Goal: Task Accomplishment & Management: Use online tool/utility

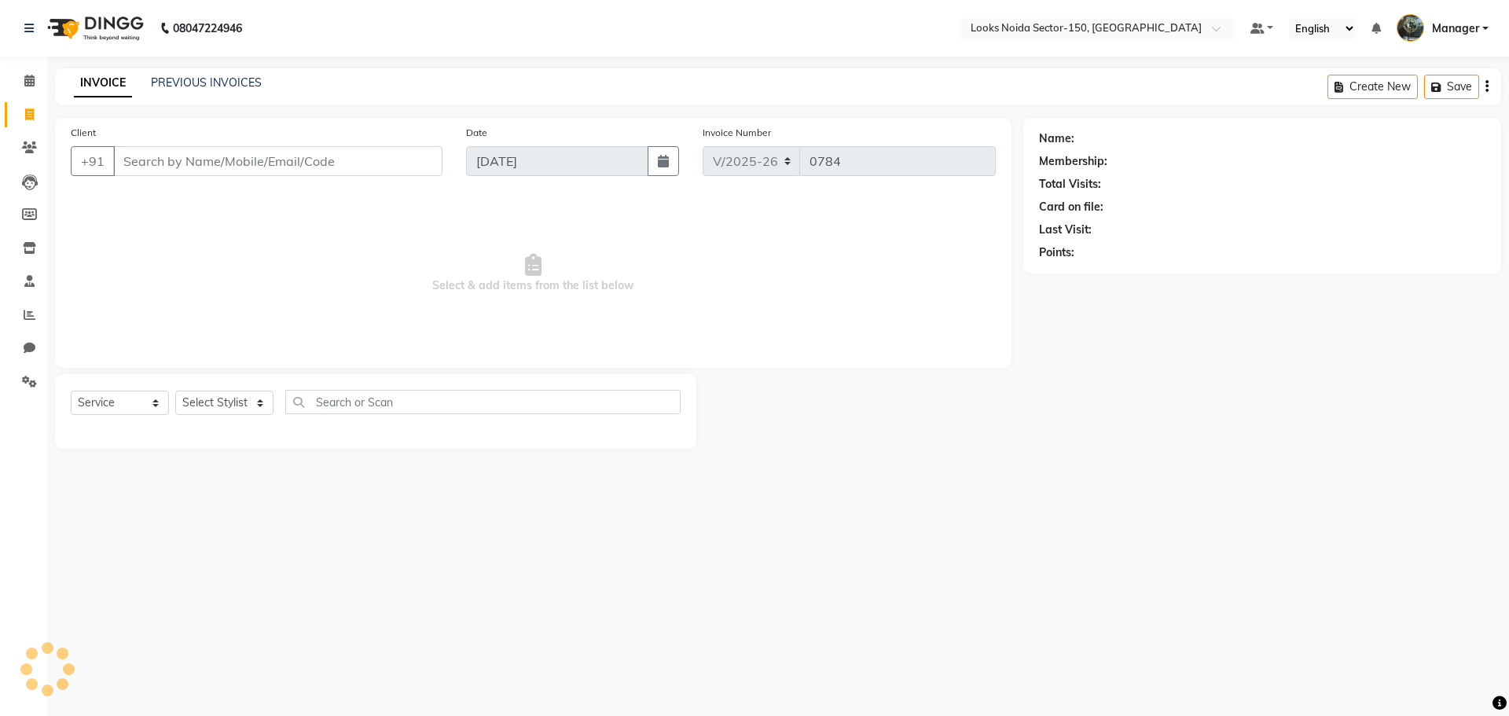
select select "8587"
select select "service"
drag, startPoint x: 244, startPoint y: 399, endPoint x: 242, endPoint y: 391, distance: 9.0
click at [243, 392] on select "Select Stylist [PERSON_NAME] Ankita_Pdct Arshad Counter_Sales Deepa Farman_BRB …" at bounding box center [224, 403] width 98 height 24
click at [153, 166] on input "Client" at bounding box center [277, 161] width 329 height 30
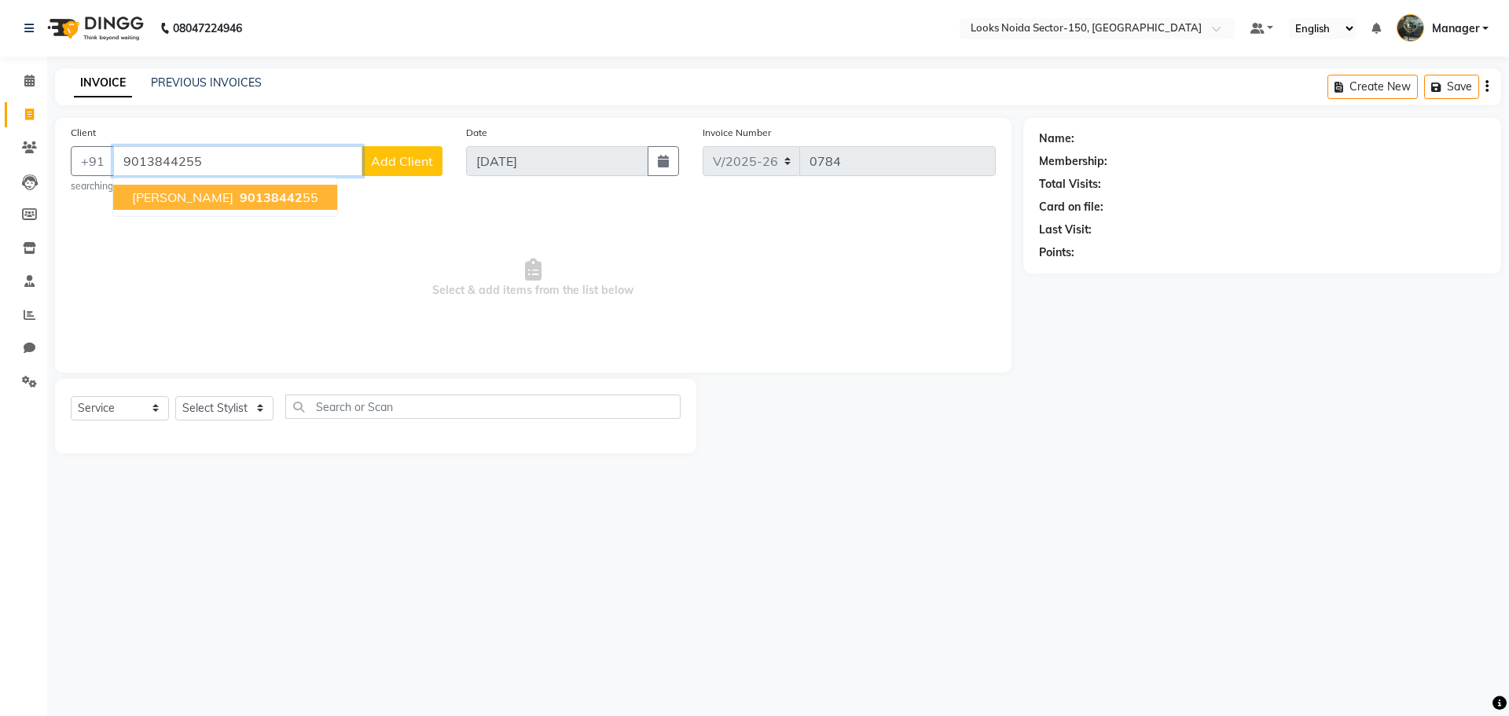
type input "9013844255"
select select "1: Object"
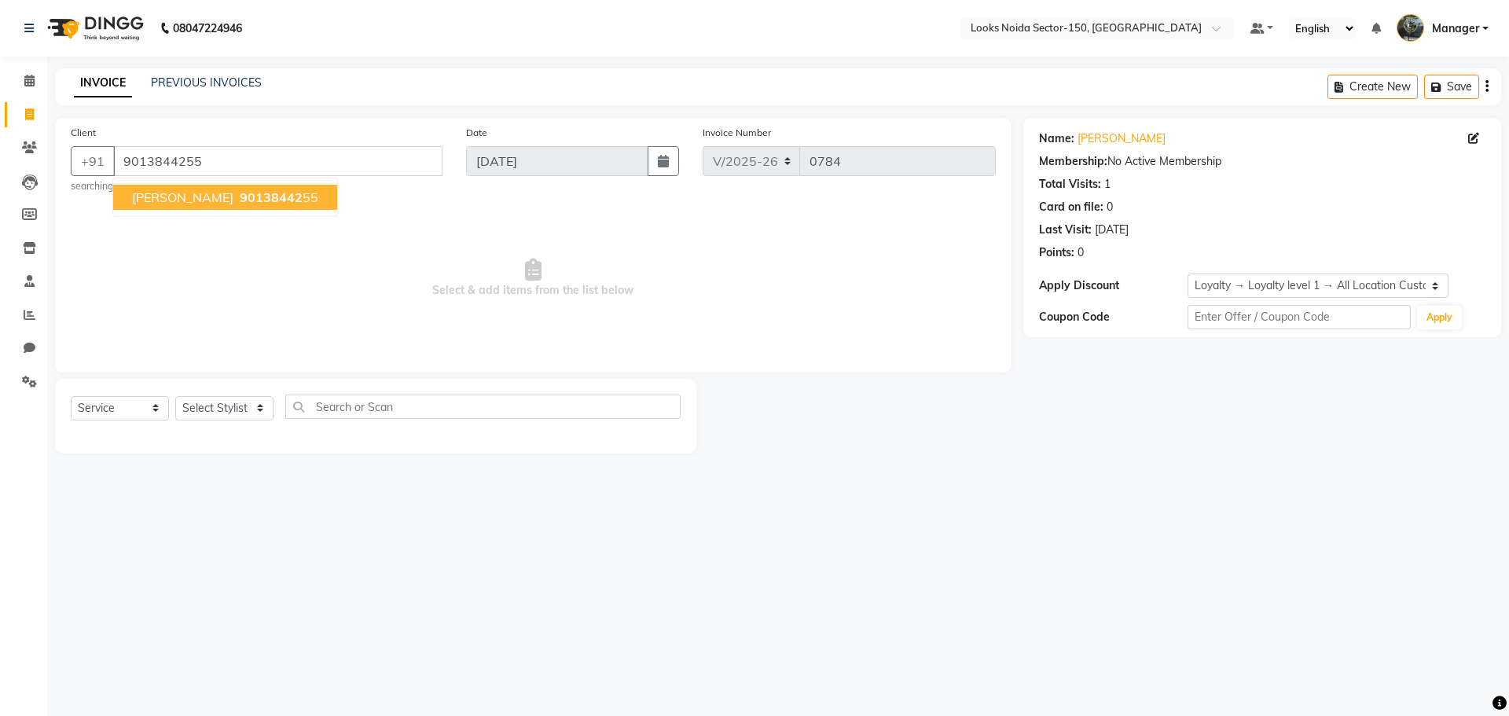
click at [976, 475] on main "INVOICE PREVIOUS INVOICES Create New Save Client [PHONE_NUMBER] Vijay 90138442 …" at bounding box center [778, 272] width 1462 height 409
click at [205, 415] on select "Select Stylist [PERSON_NAME] Ankita_Pdct Arshad Counter_Sales Deepa Farman_BRB …" at bounding box center [224, 408] width 98 height 24
select select "85912"
click at [175, 396] on select "Select Stylist [PERSON_NAME] Ankita_Pdct Arshad Counter_Sales Deepa Farman_BRB …" at bounding box center [224, 408] width 98 height 24
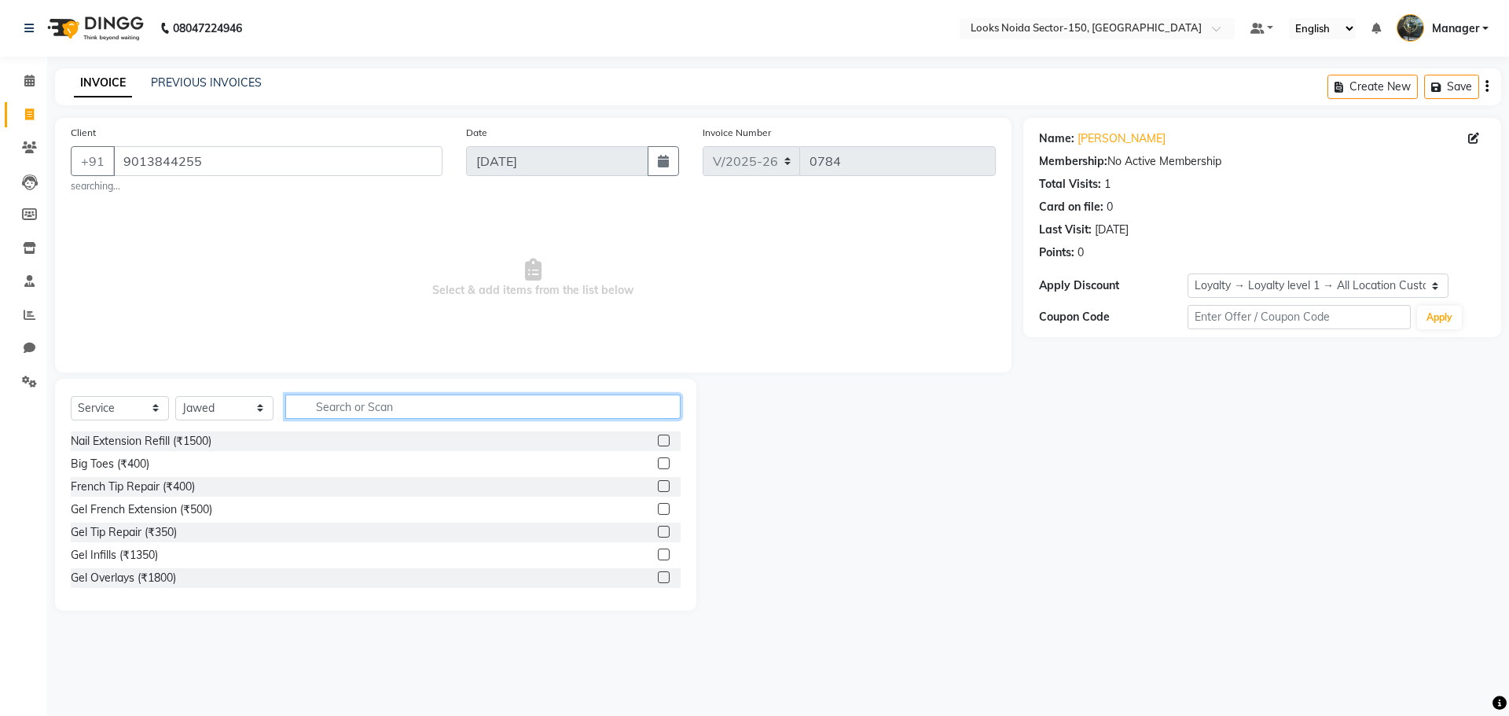
click at [395, 397] on input "text" at bounding box center [482, 407] width 395 height 24
type input "cut"
click at [658, 461] on label at bounding box center [664, 464] width 12 height 12
click at [658, 461] on input "checkbox" at bounding box center [663, 464] width 10 height 10
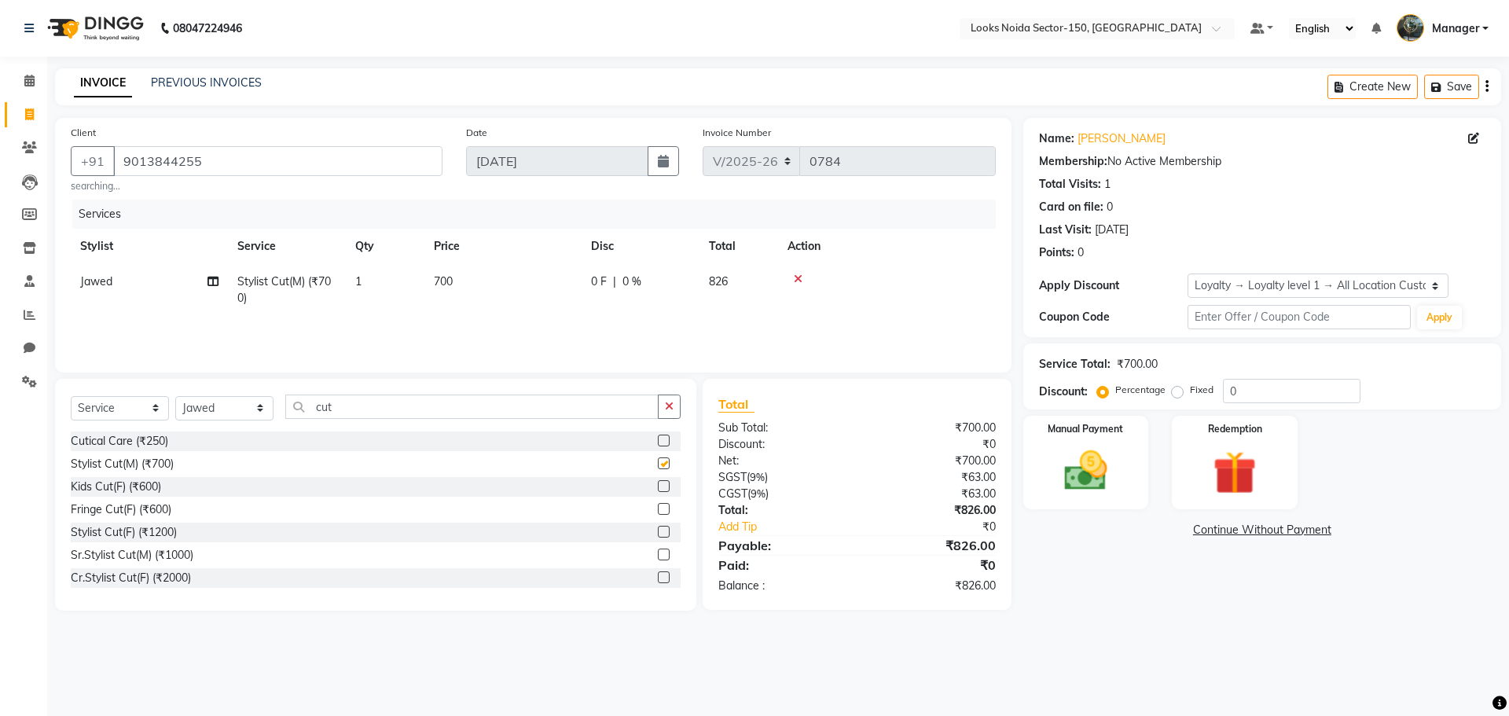
checkbox input "false"
click at [472, 275] on td "700" at bounding box center [503, 290] width 157 height 52
select select "85912"
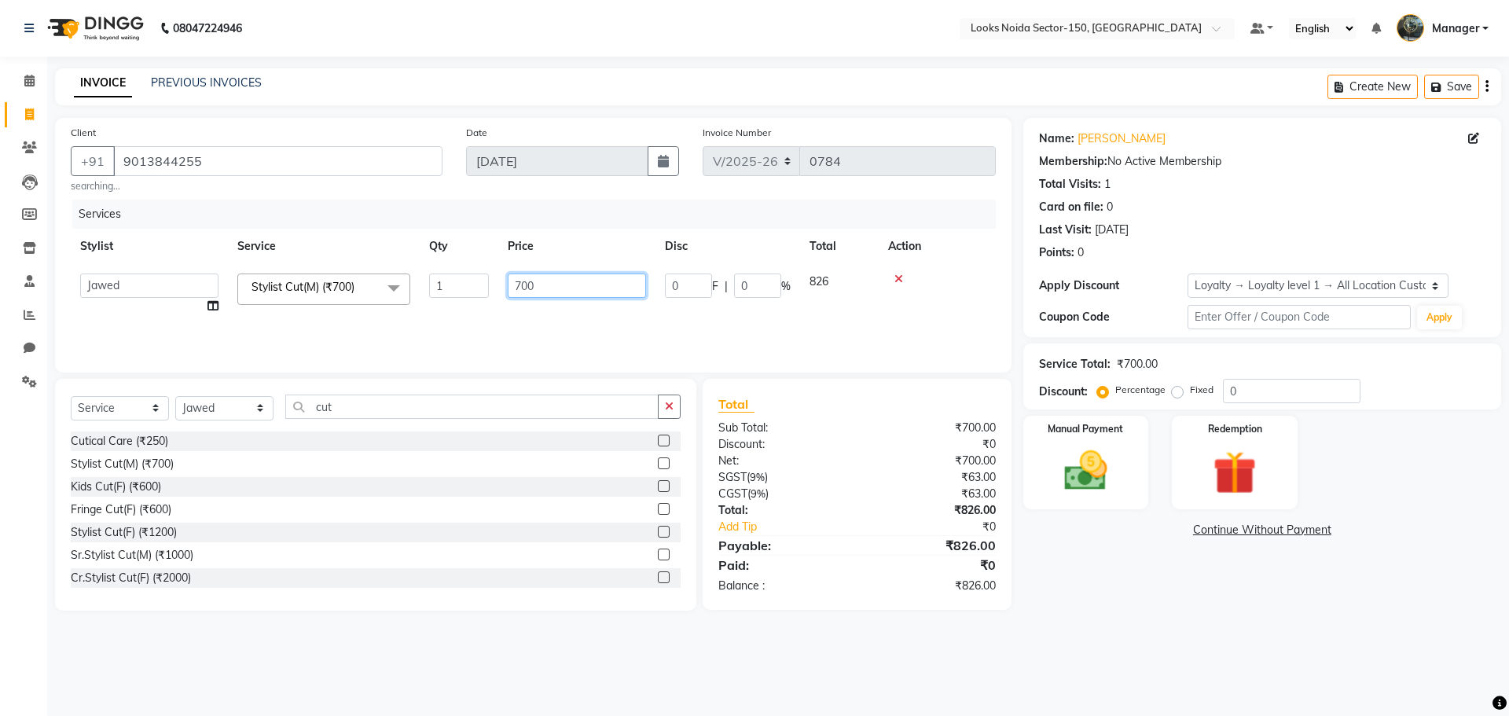
click at [552, 285] on input "700" at bounding box center [577, 286] width 138 height 24
type input "7"
type input "500"
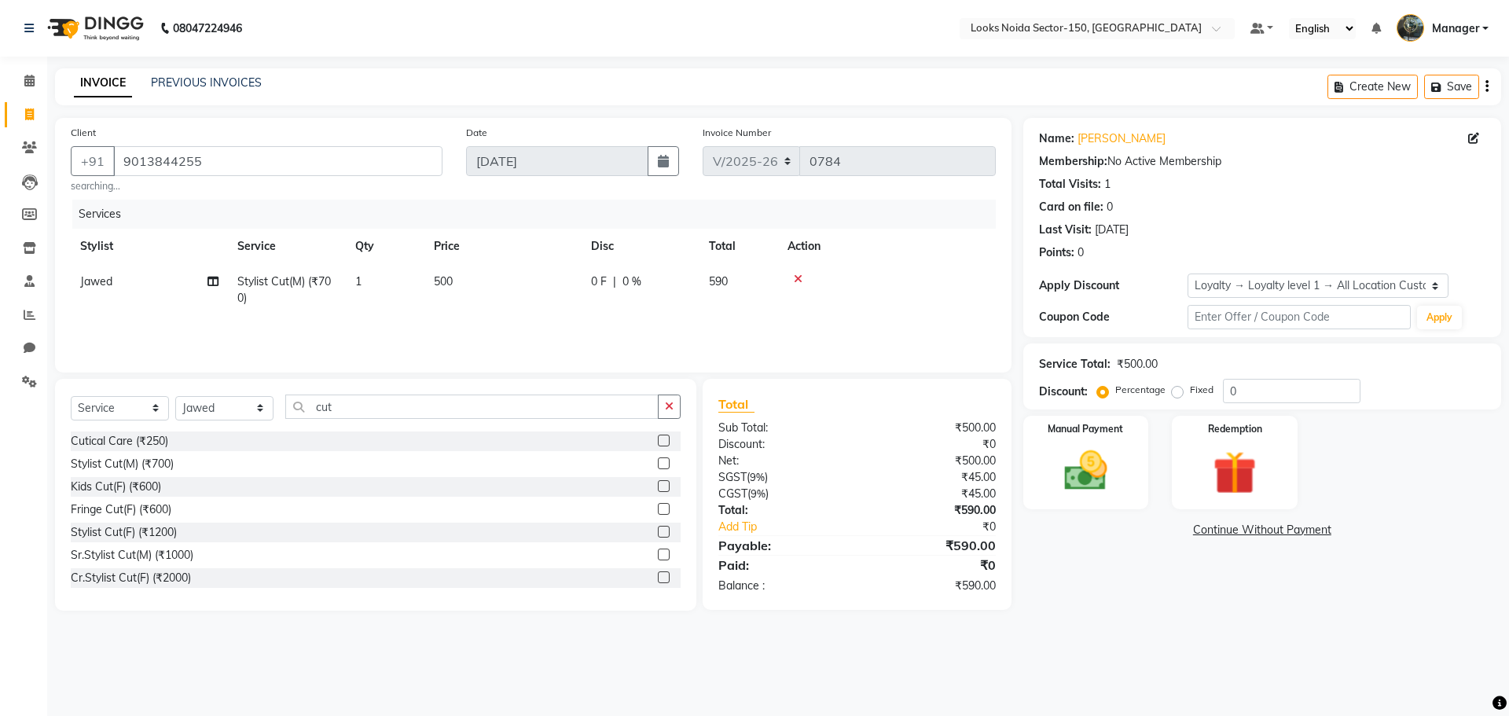
click at [1230, 637] on div "08047224946 Select Location × Looks [GEOGRAPHIC_DATA] Sector-150, [GEOGRAPHIC_D…" at bounding box center [754, 358] width 1509 height 716
click at [1361, 392] on input "0" at bounding box center [1292, 391] width 138 height 24
type input "0"
type input "20"
click at [1206, 557] on div "Name: [PERSON_NAME] Membership: No Active Membership Total Visits: 1 Card on fi…" at bounding box center [1269, 364] width 490 height 493
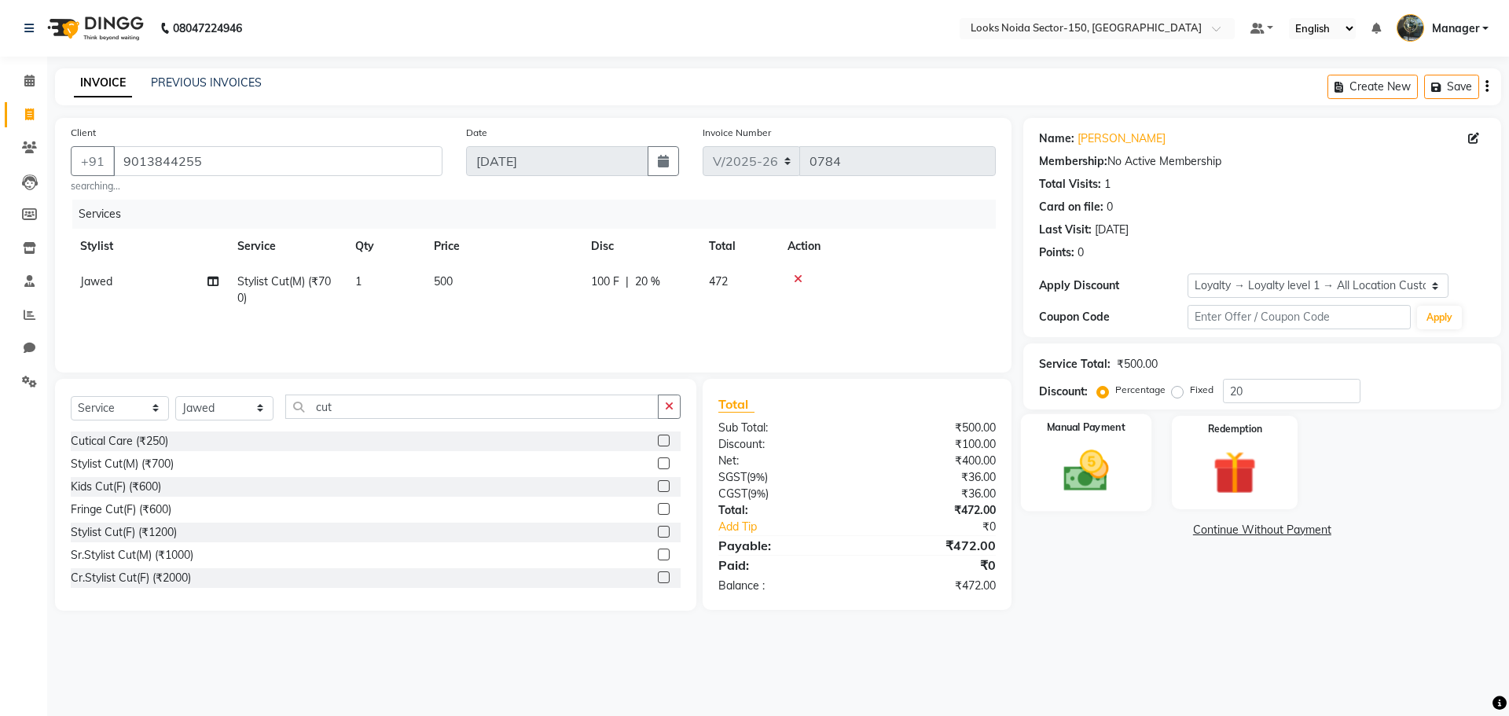
click at [1094, 490] on img at bounding box center [1086, 471] width 73 height 52
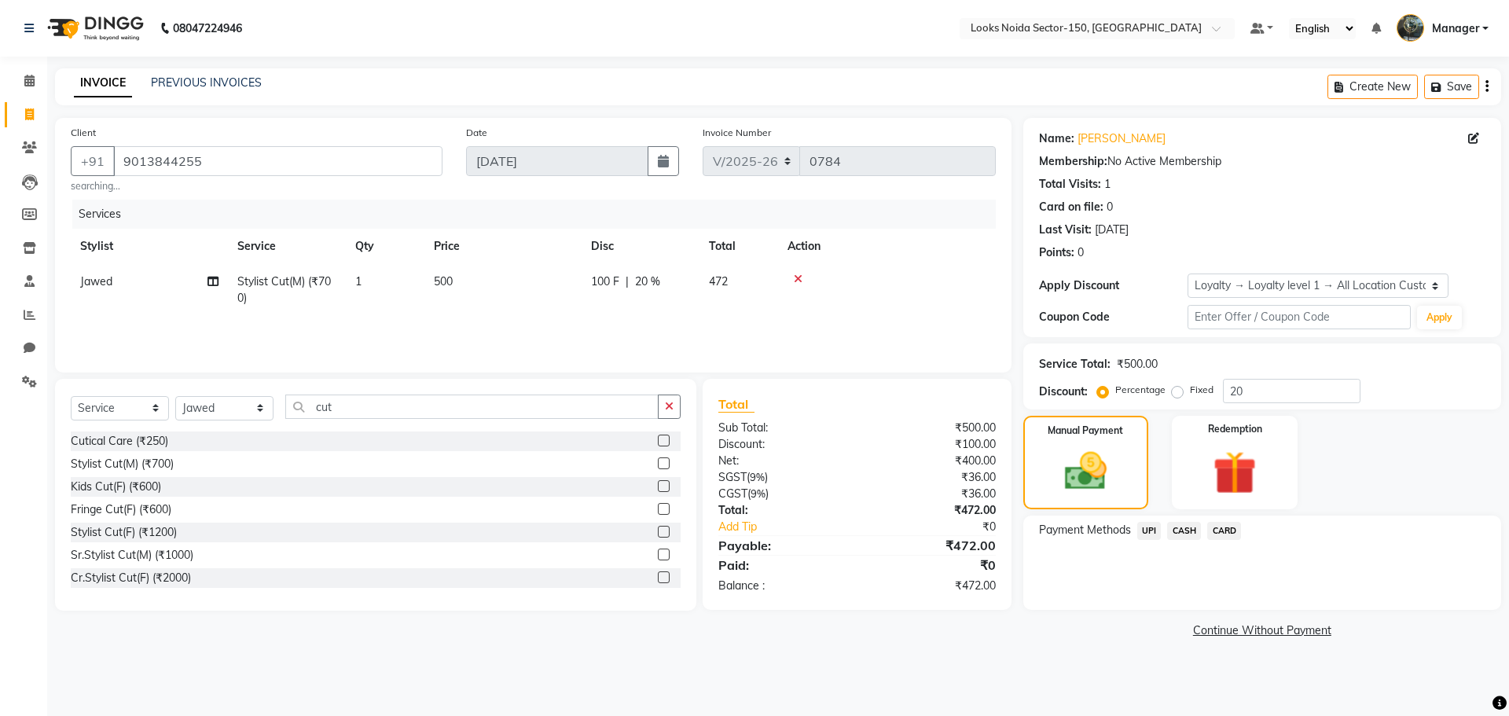
click at [1213, 529] on span "CARD" at bounding box center [1225, 531] width 34 height 18
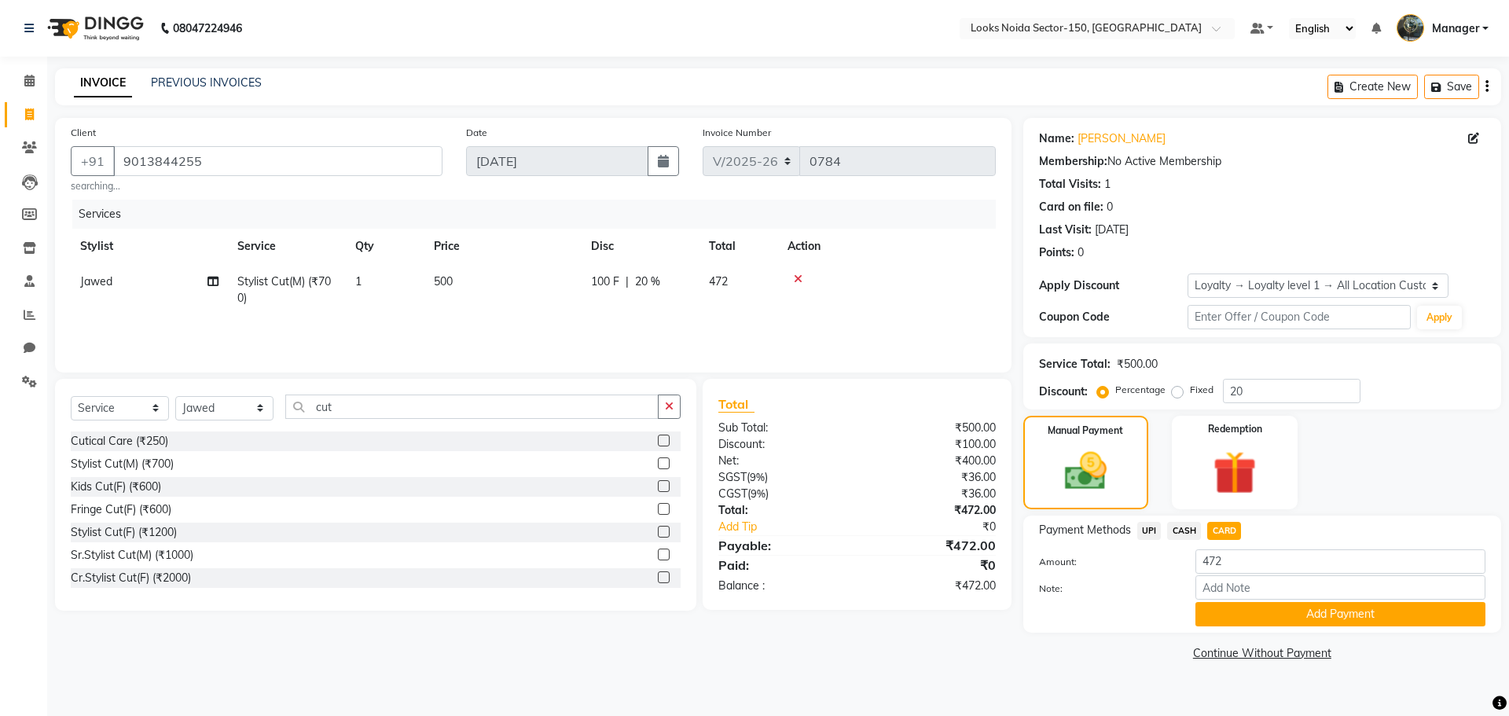
click at [1230, 614] on button "Add Payment" at bounding box center [1341, 614] width 290 height 24
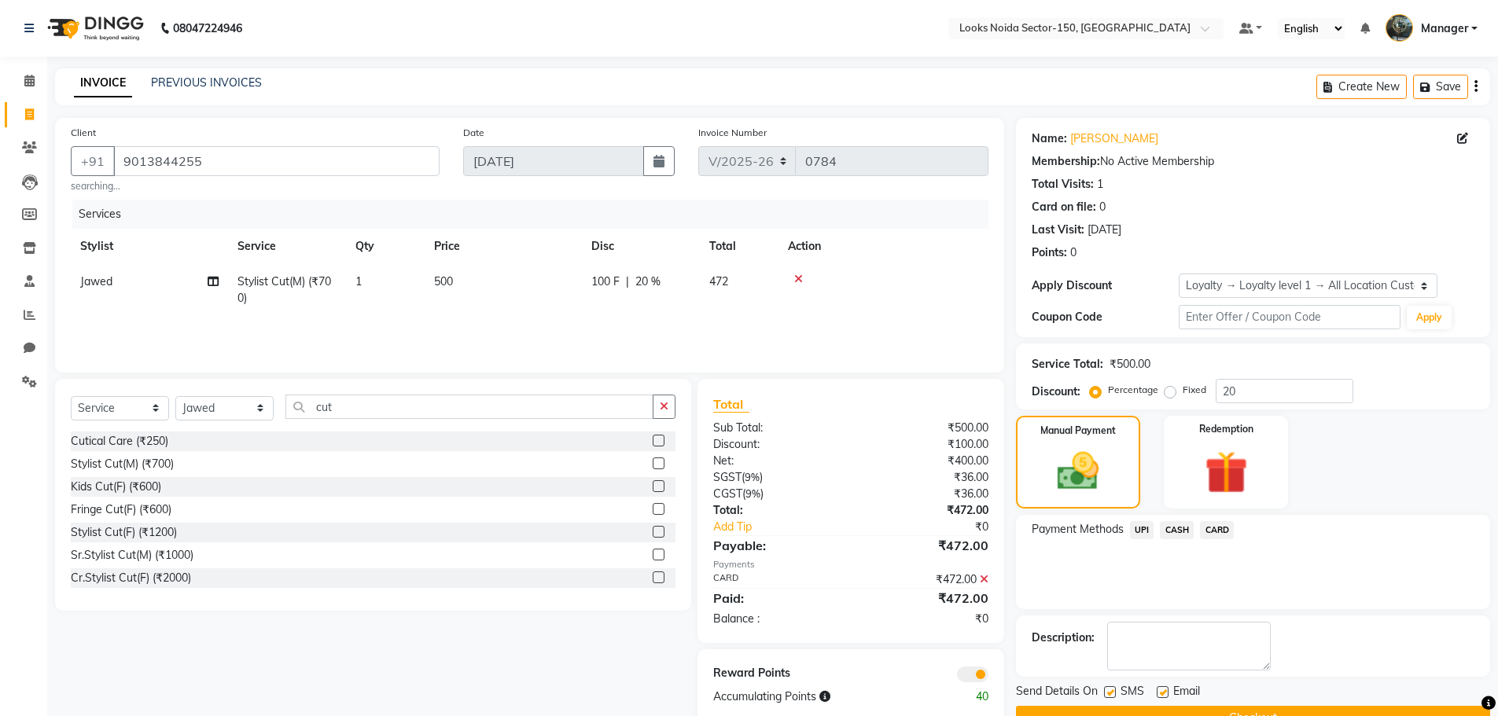
drag, startPoint x: 994, startPoint y: 667, endPoint x: 977, endPoint y: 676, distance: 18.6
click at [983, 675] on div at bounding box center [925, 673] width 149 height 17
click at [977, 676] on span at bounding box center [972, 675] width 31 height 16
click at [988, 677] on input "checkbox" at bounding box center [988, 677] width 0 height 0
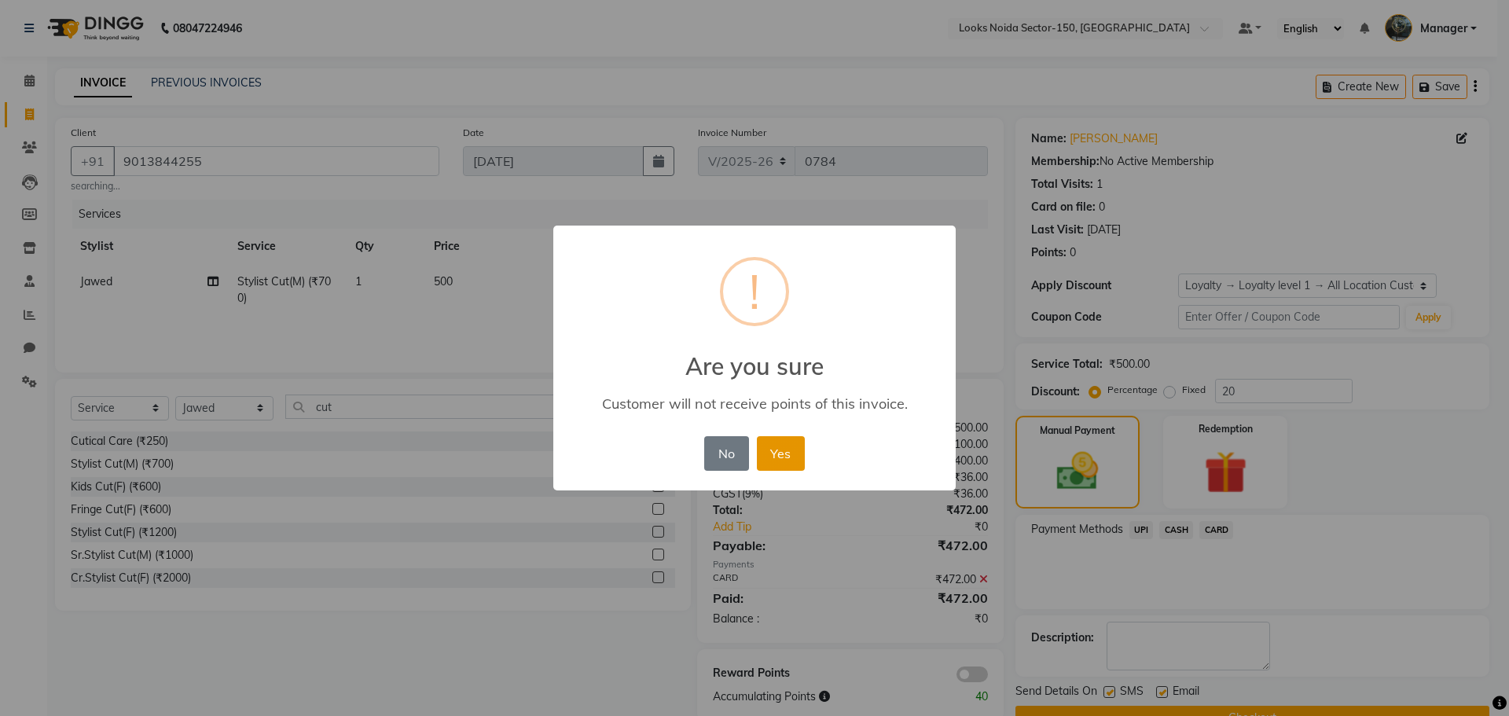
click at [769, 465] on button "Yes" at bounding box center [781, 453] width 48 height 35
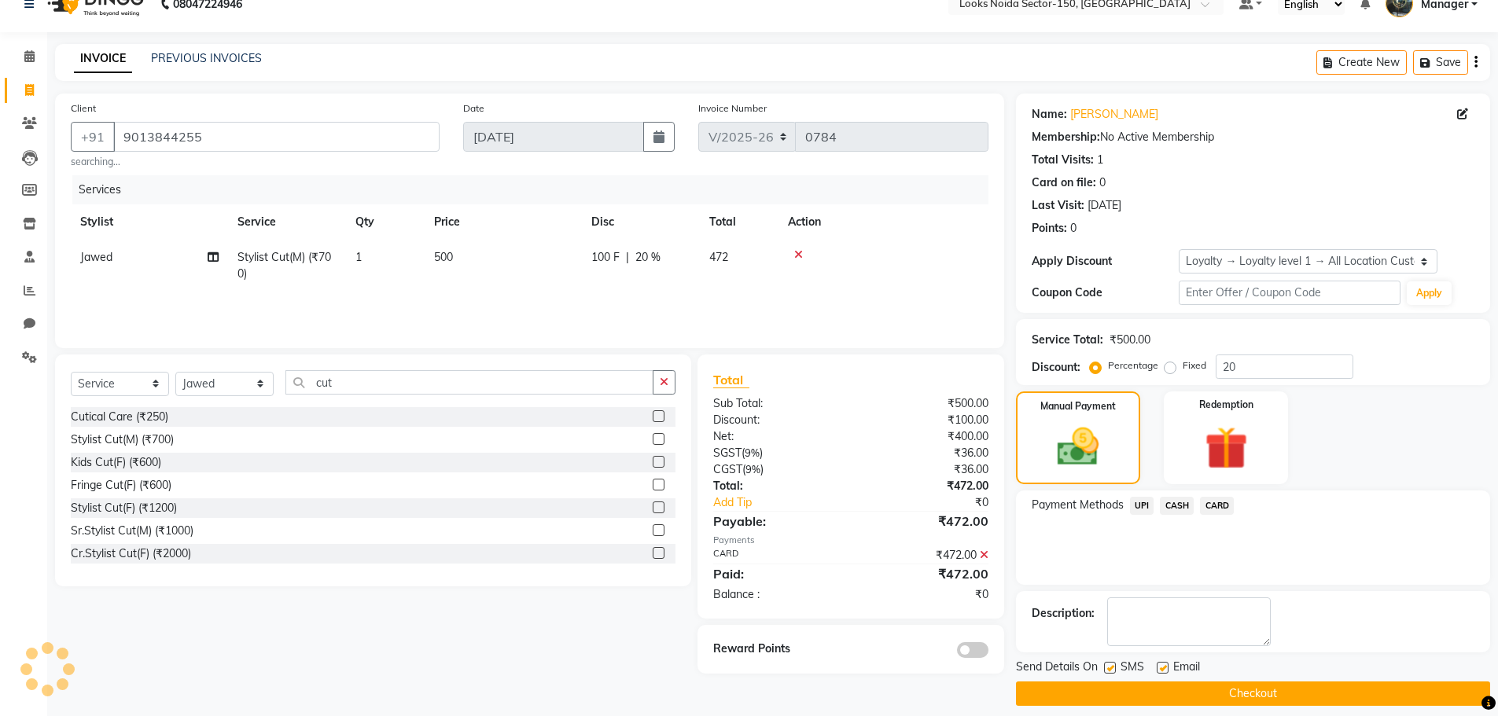
scroll to position [38, 0]
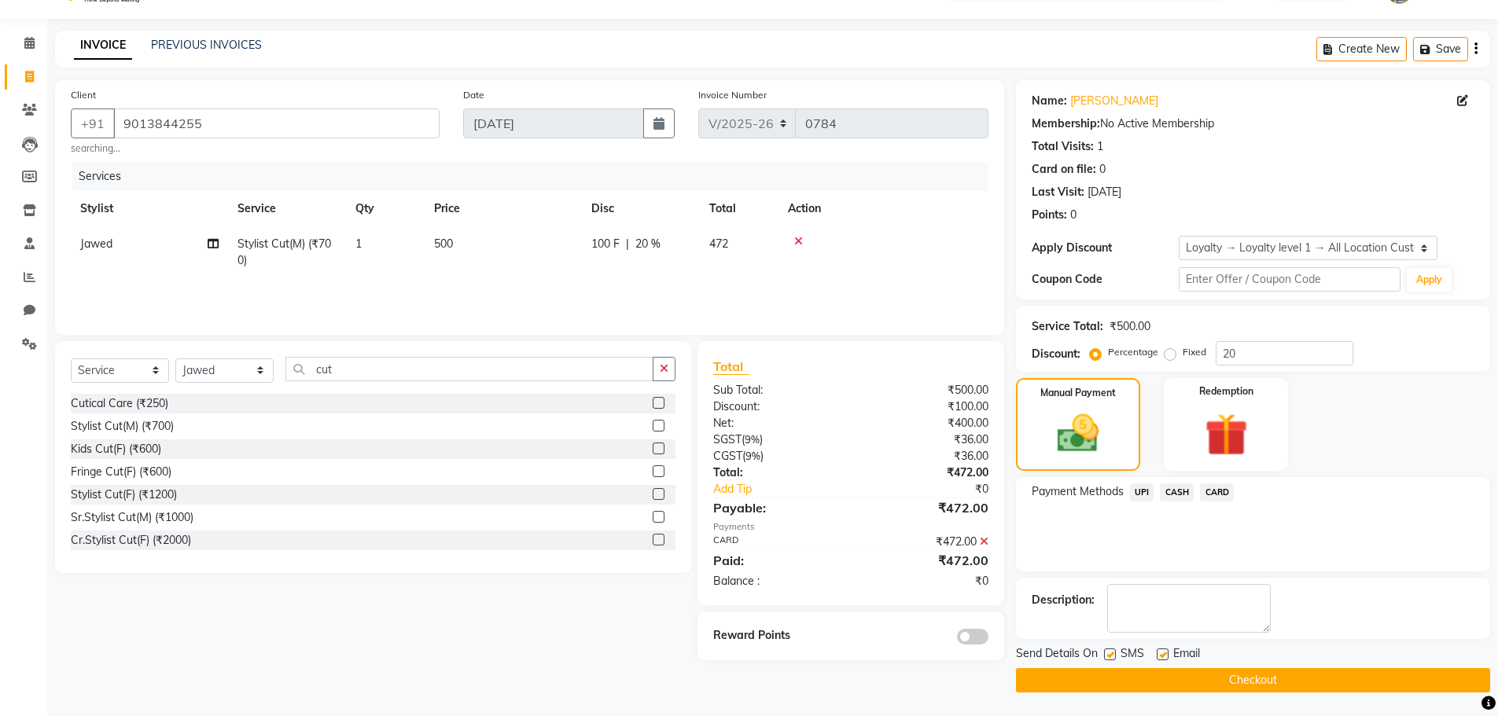
click at [1064, 665] on div "Send Details On SMS Email Checkout" at bounding box center [1253, 668] width 474 height 47
click at [1067, 673] on button "Checkout" at bounding box center [1253, 680] width 474 height 24
